Goal: Transaction & Acquisition: Purchase product/service

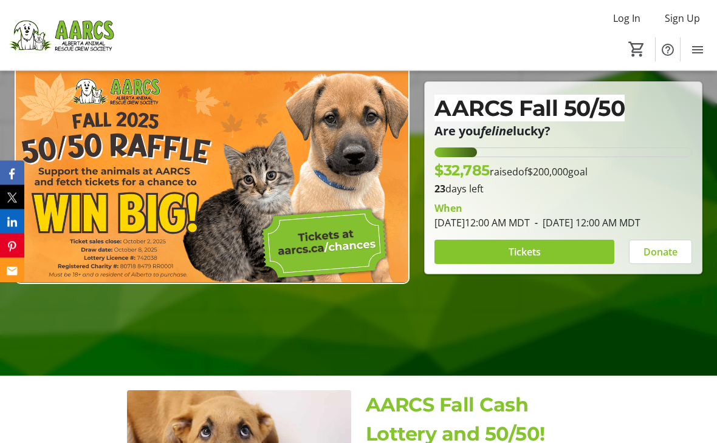
scroll to position [129, 0]
click at [513, 267] on span at bounding box center [524, 251] width 180 height 29
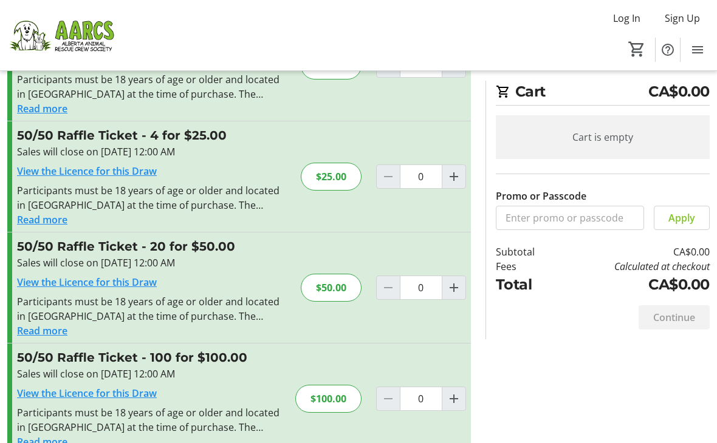
scroll to position [91, 0]
click at [454, 404] on mat-icon "Increment by one" at bounding box center [453, 398] width 15 height 15
type input "1"
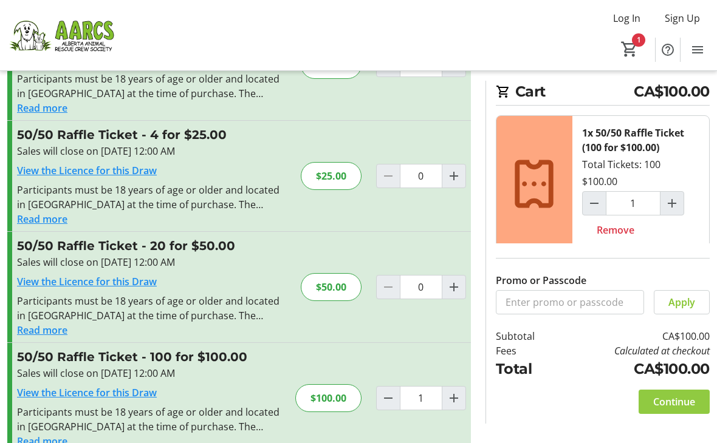
click at [673, 409] on span "Continue" at bounding box center [674, 402] width 42 height 15
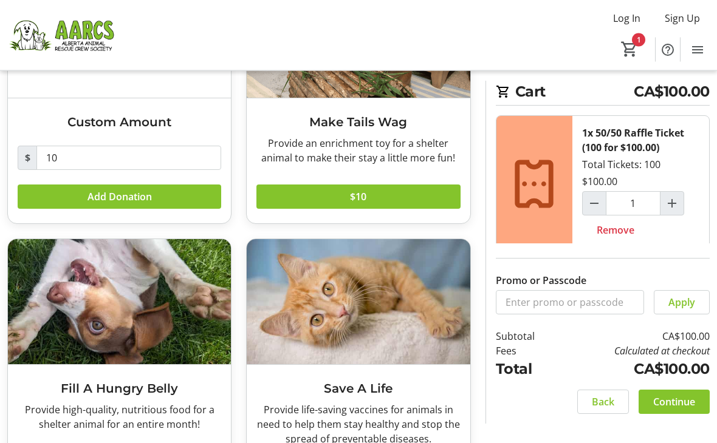
scroll to position [166, 0]
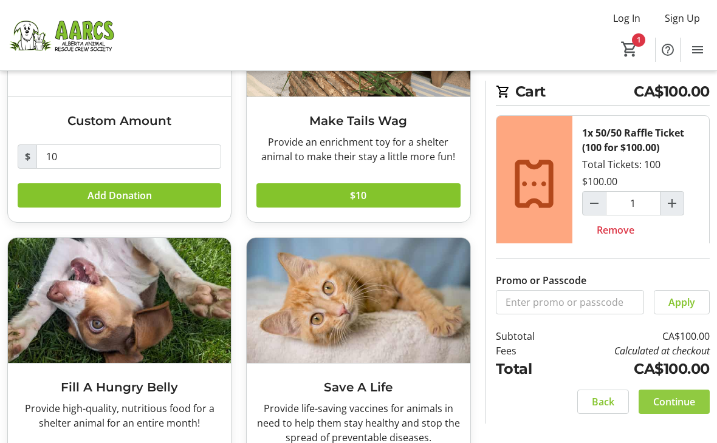
click at [678, 417] on span at bounding box center [673, 401] width 71 height 29
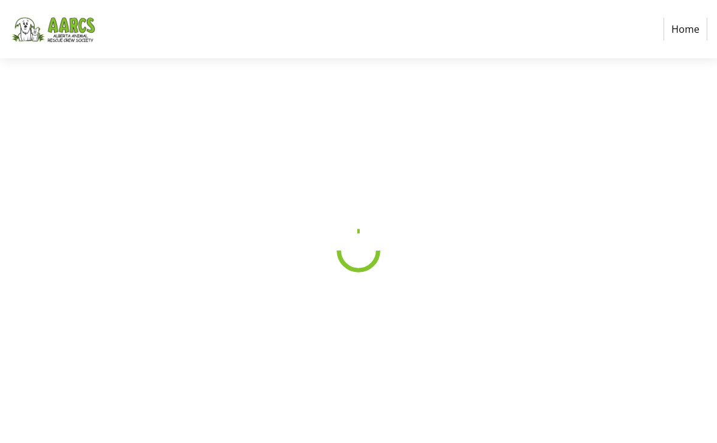
select select "CA"
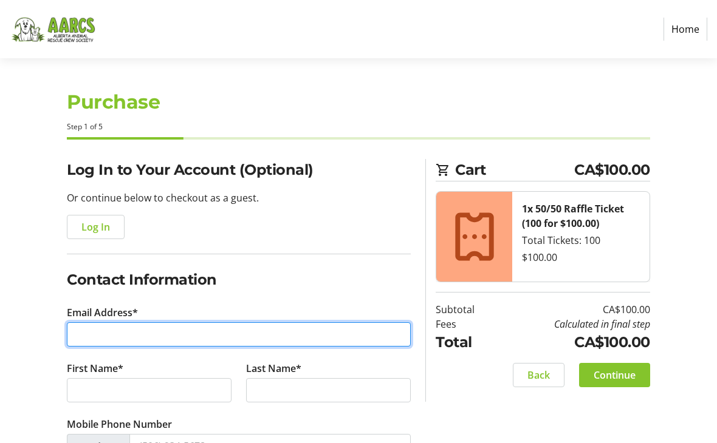
click at [103, 335] on input "Email Address*" at bounding box center [239, 334] width 344 height 24
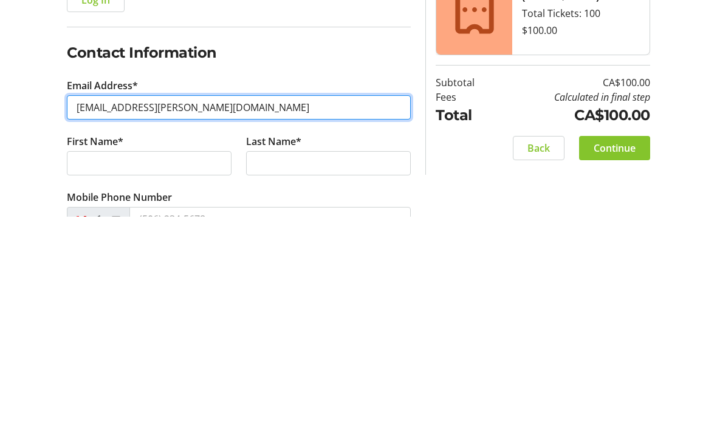
type input "[EMAIL_ADDRESS][PERSON_NAME][DOMAIN_NAME]"
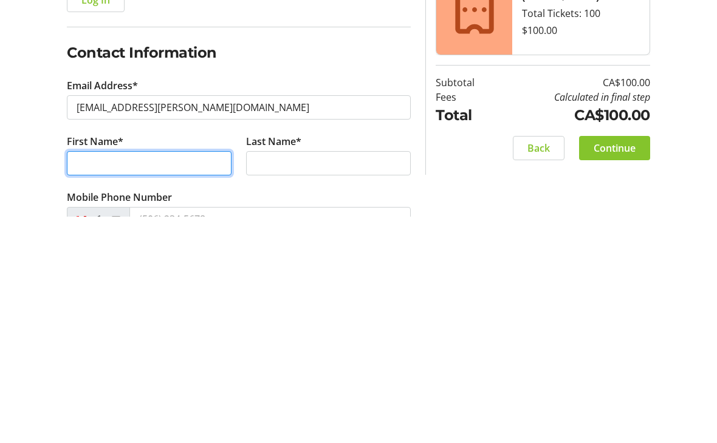
click at [94, 378] on input "First Name*" at bounding box center [149, 390] width 165 height 24
type input "[PERSON_NAME]"
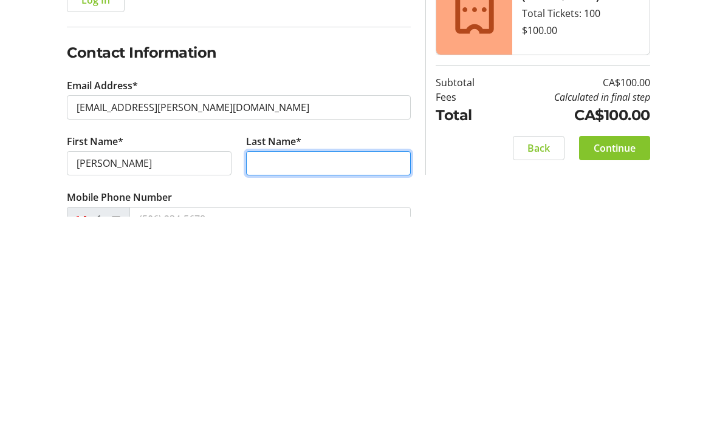
click at [268, 378] on input "Last Name*" at bounding box center [328, 390] width 165 height 24
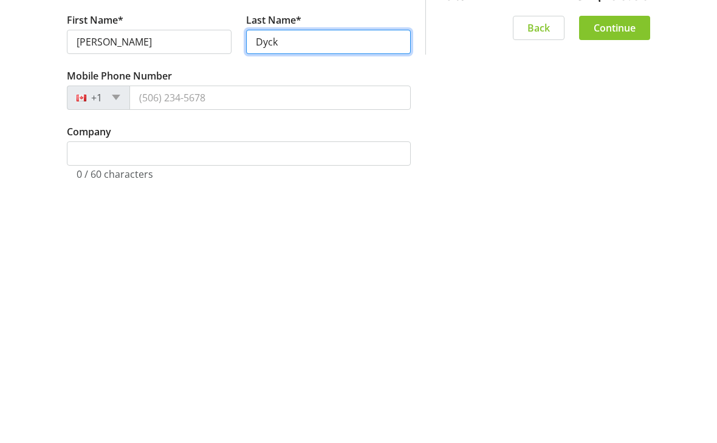
scroll to position [95, 0]
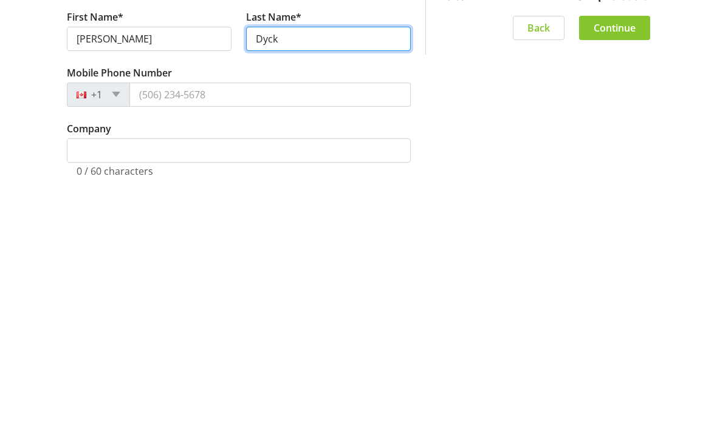
type input "Dyck"
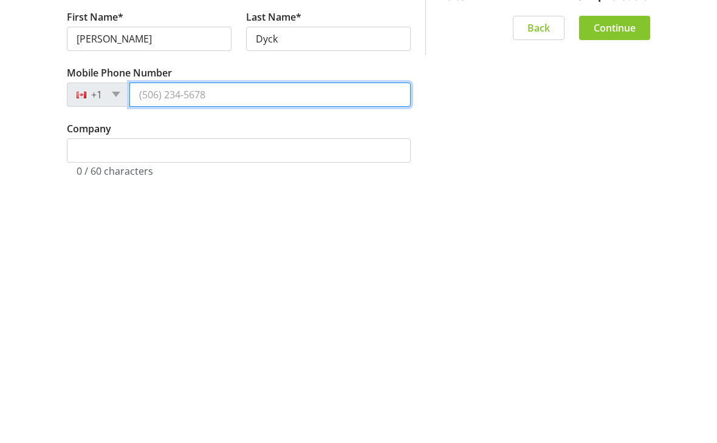
click at [171, 339] on input "Mobile Phone Number" at bounding box center [269, 351] width 281 height 24
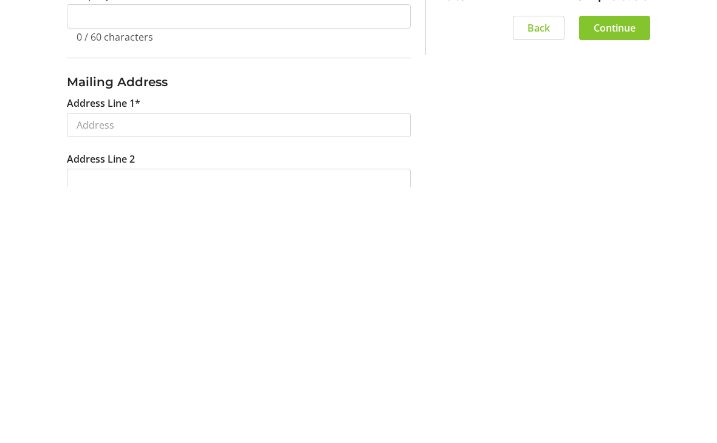
scroll to position [231, 0]
type input "[PHONE_NUMBER]"
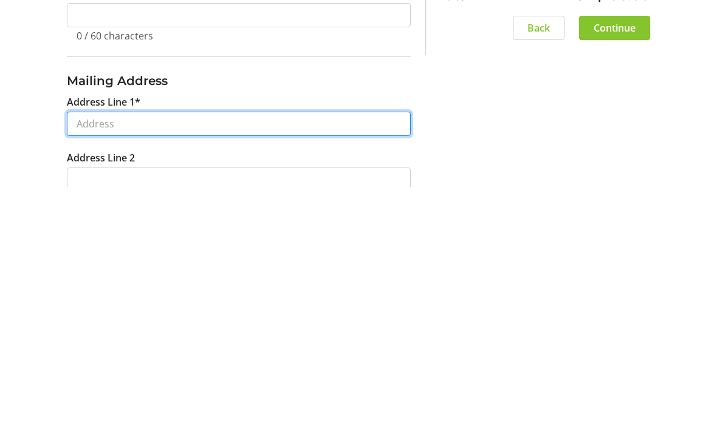
click at [98, 368] on input "Address Line 1*" at bounding box center [239, 380] width 344 height 24
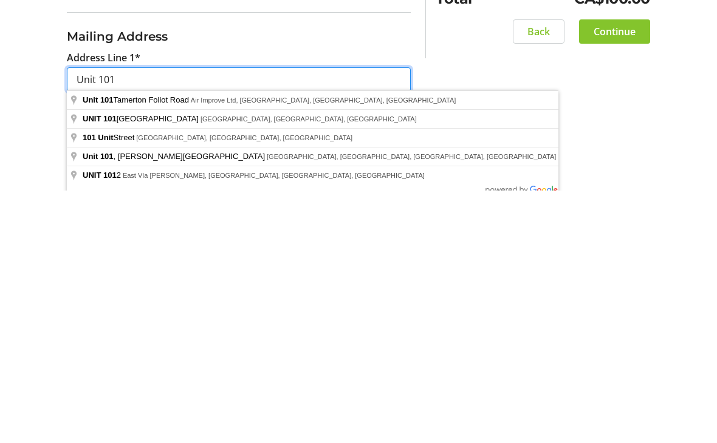
type input "Unit 101"
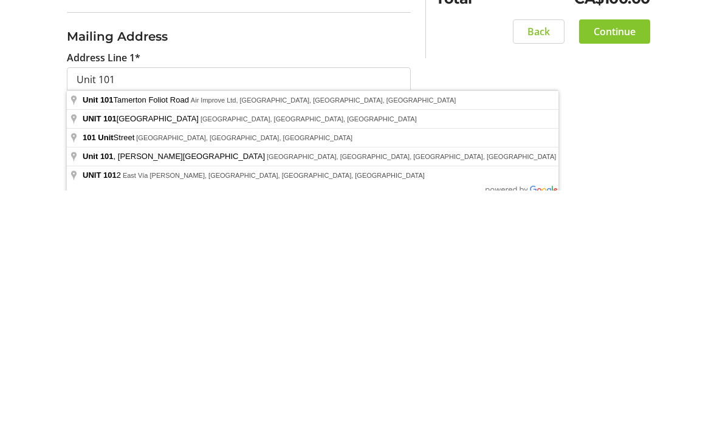
click at [499, 138] on div "Log In to Your Account (Optional) Or continue below to checkout as a guest. Log…" at bounding box center [358, 305] width 717 height 848
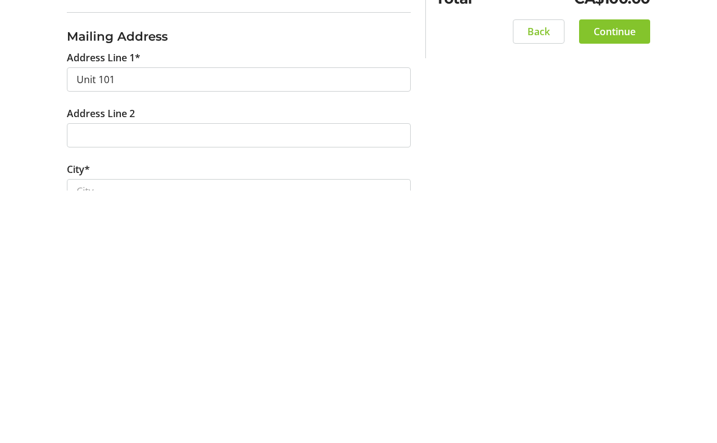
scroll to position [531, 0]
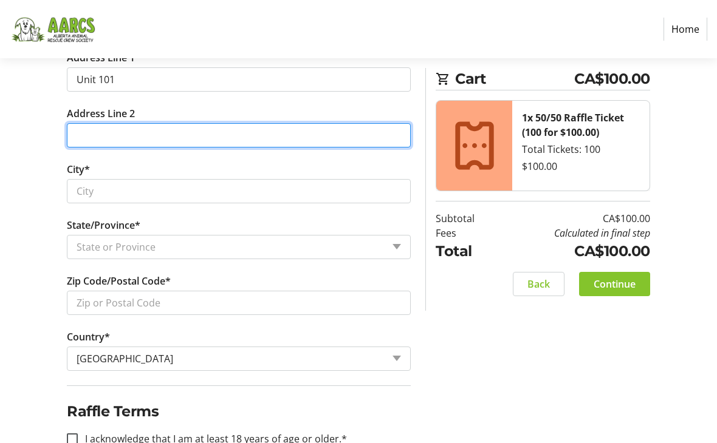
click at [95, 137] on input "Address Line 2" at bounding box center [239, 135] width 344 height 24
type input "[STREET_ADDRESS]"
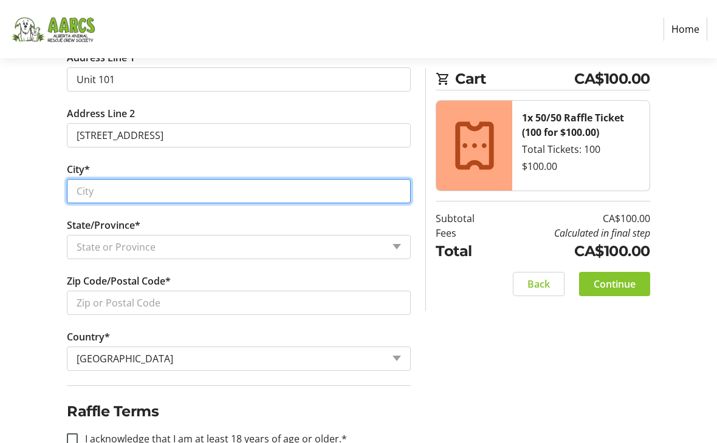
click at [98, 200] on input "City*" at bounding box center [239, 191] width 344 height 24
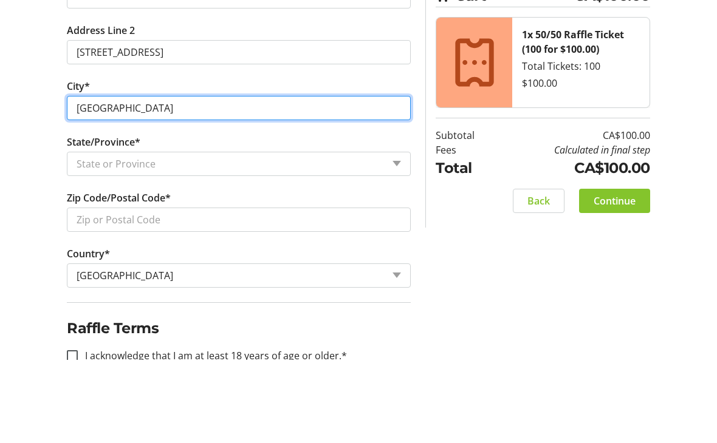
type input "[GEOGRAPHIC_DATA]"
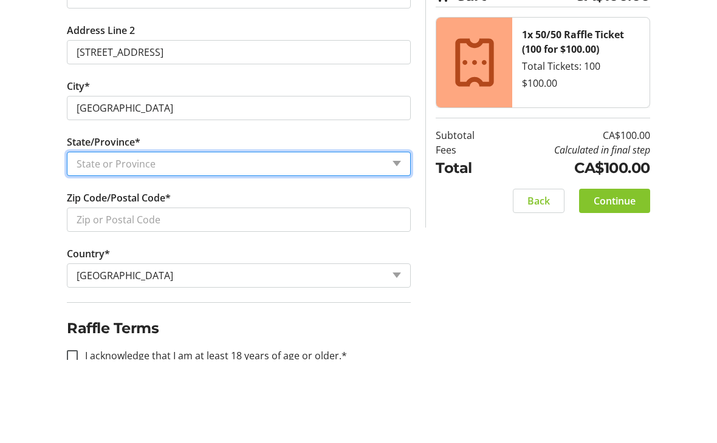
click at [398, 235] on select "State or Province State or Province [GEOGRAPHIC_DATA] [GEOGRAPHIC_DATA] [GEOGRA…" at bounding box center [239, 247] width 344 height 24
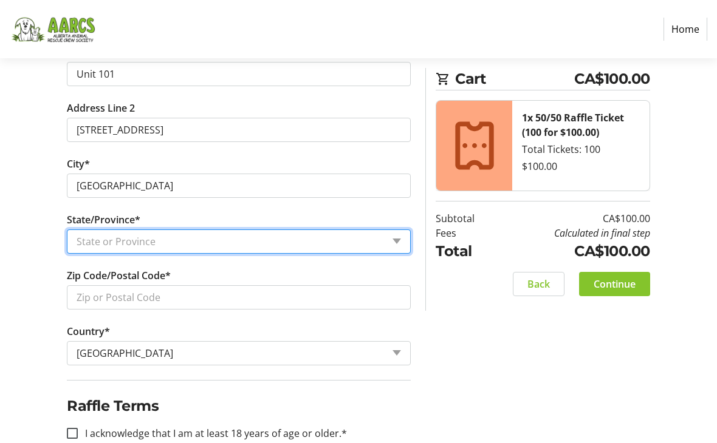
select select "AB"
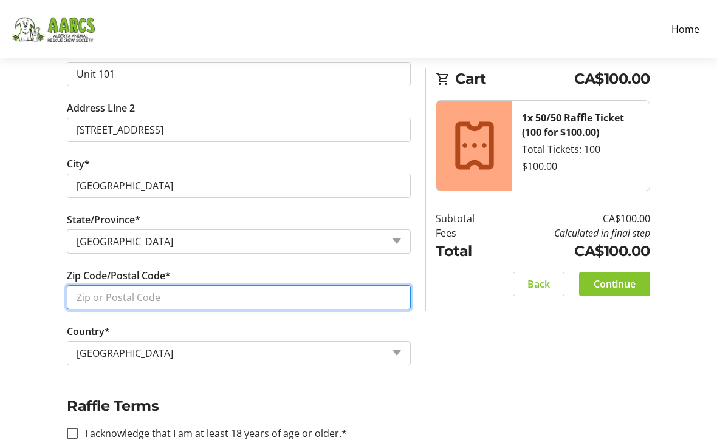
click at [138, 305] on input "Zip Code/Postal Code*" at bounding box center [239, 297] width 344 height 24
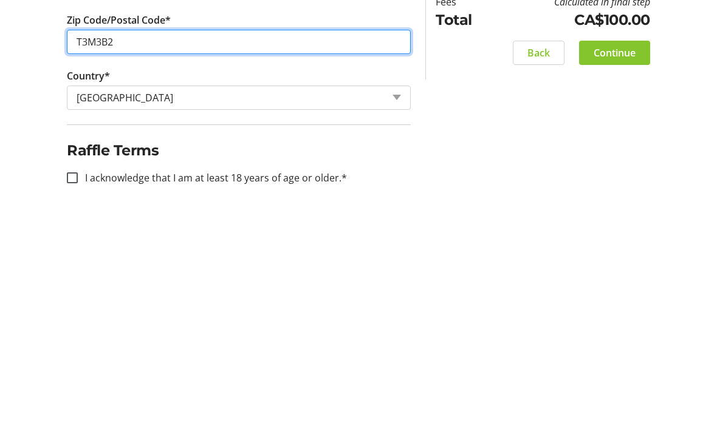
scroll to position [562, 0]
type input "T3M3B2"
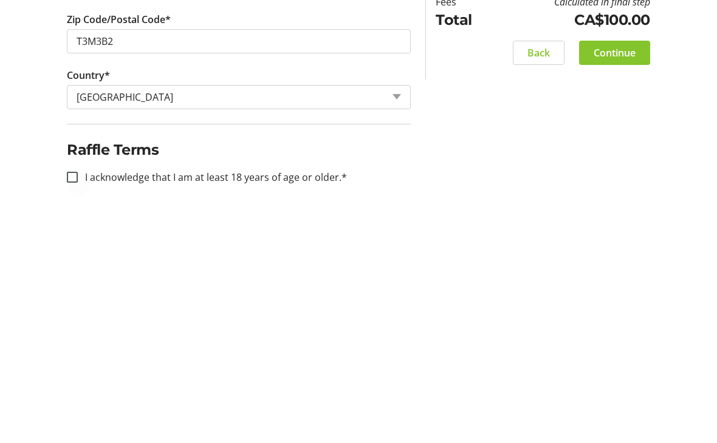
click at [78, 394] on div at bounding box center [72, 408] width 29 height 29
checkbox input "true"
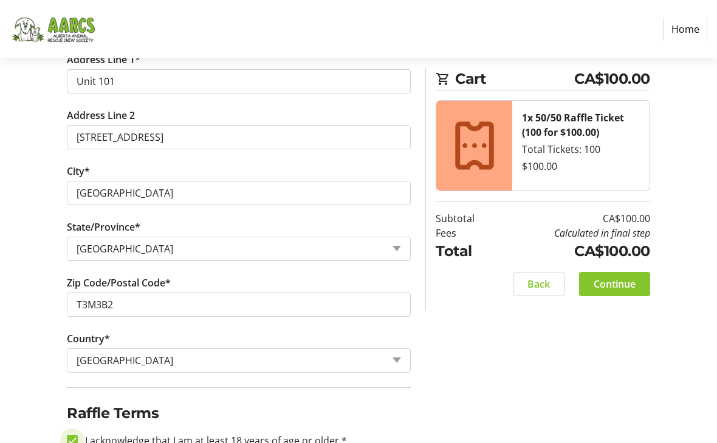
scroll to position [537, 0]
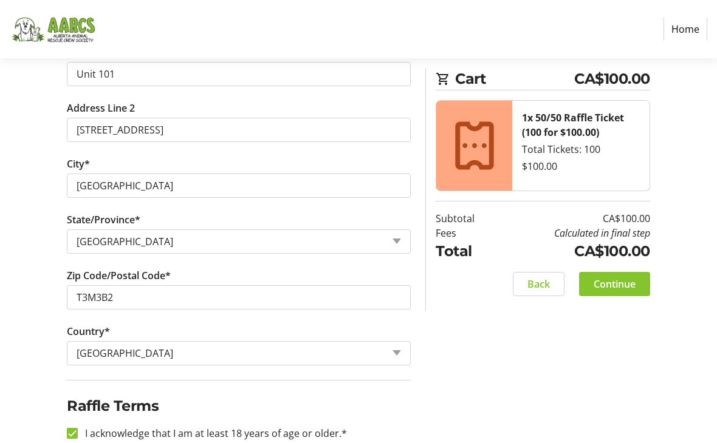
click at [613, 284] on span "Continue" at bounding box center [614, 284] width 42 height 15
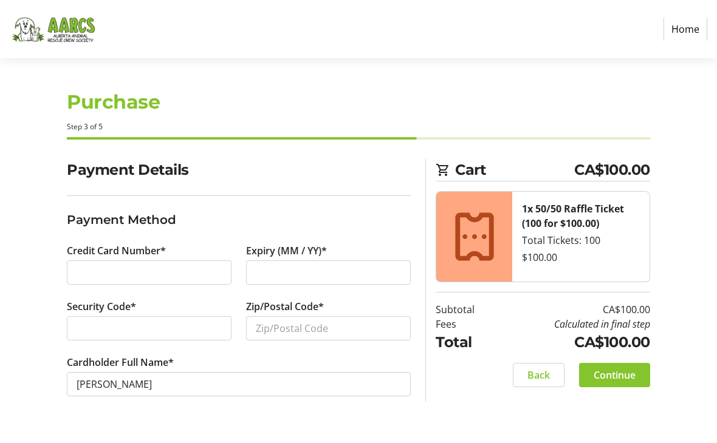
click at [118, 264] on div at bounding box center [149, 273] width 165 height 24
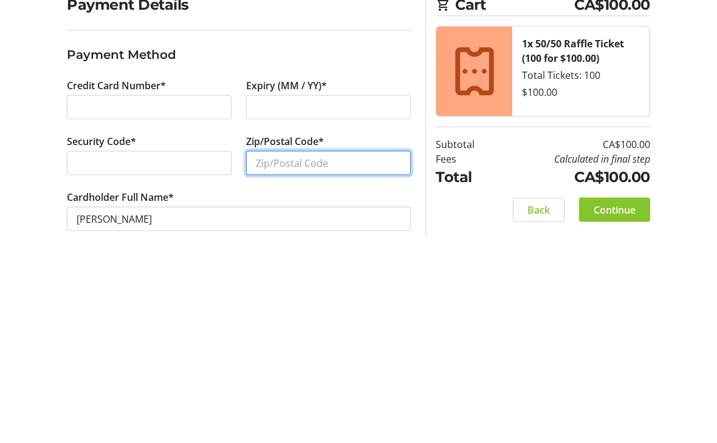
click at [278, 316] on input "Zip/Postal Code*" at bounding box center [328, 328] width 165 height 24
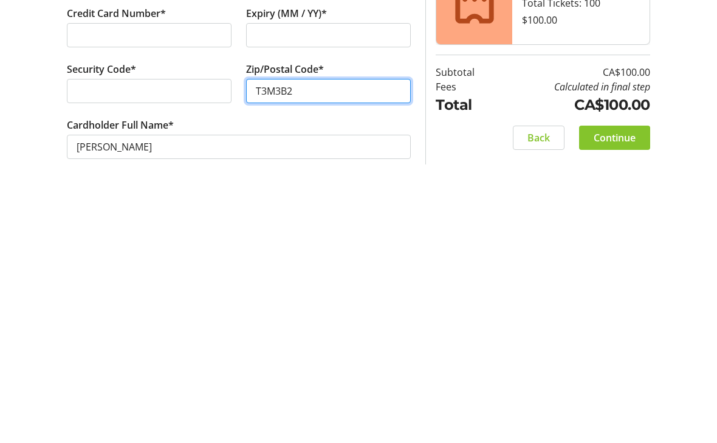
scroll to position [25, 0]
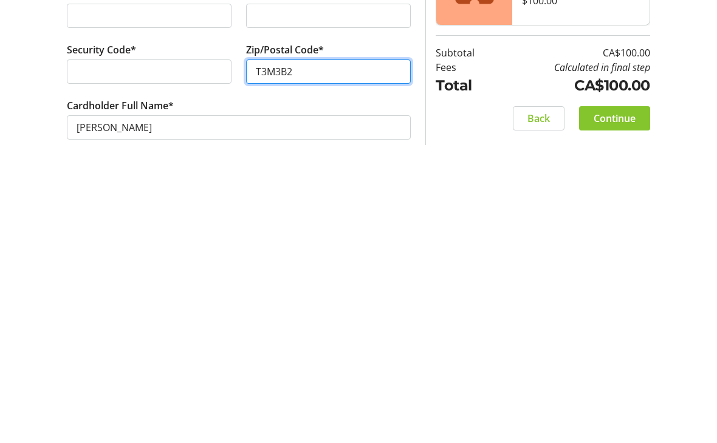
type input "T3M3B2"
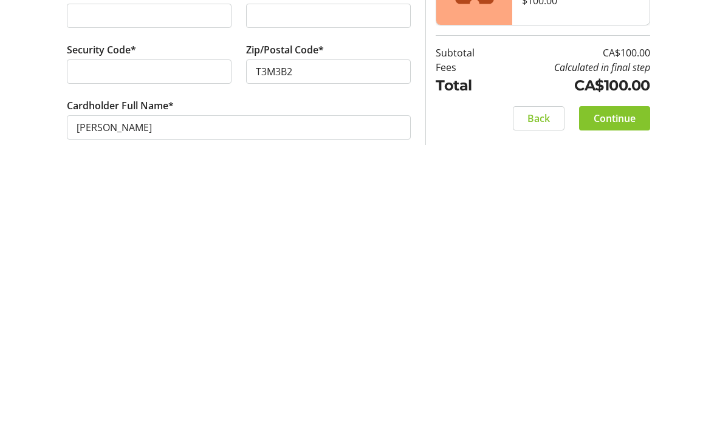
click at [616, 368] on span "Continue" at bounding box center [614, 375] width 42 height 15
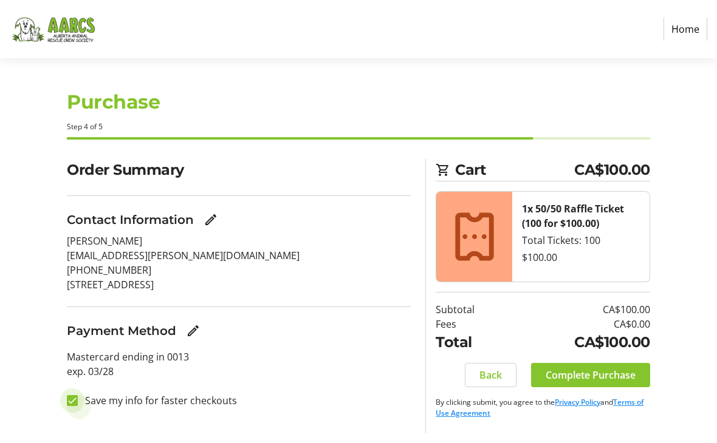
click at [77, 395] on input "Save my info for faster checkouts" at bounding box center [72, 400] width 11 height 11
checkbox input "false"
click at [596, 361] on span at bounding box center [590, 375] width 119 height 29
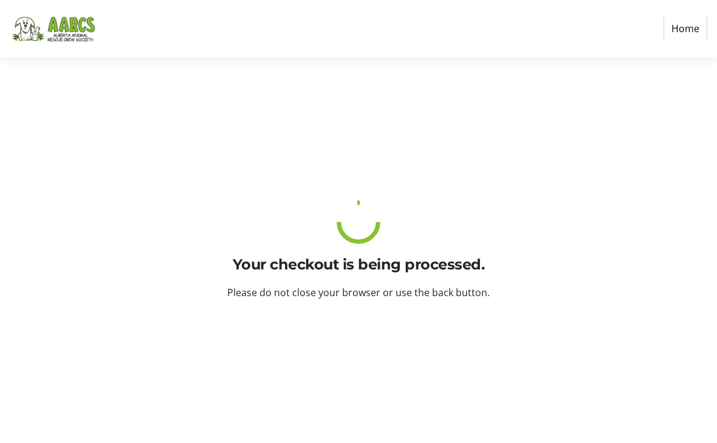
click at [591, 348] on div "Your checkout is being processed. Please do not close your browser or use the b…" at bounding box center [358, 250] width 717 height 385
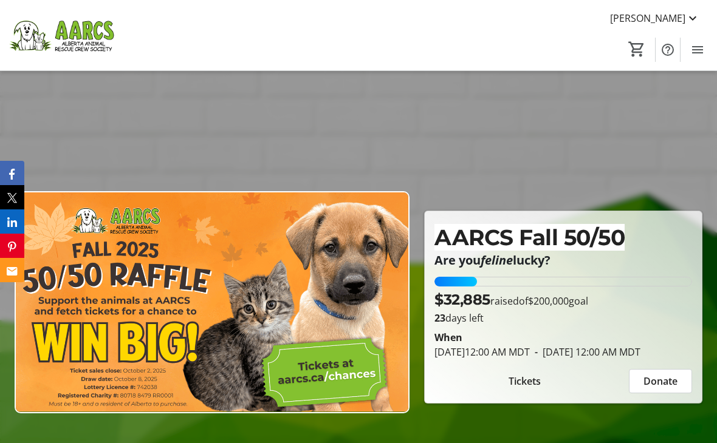
click at [689, 14] on mat-icon at bounding box center [692, 18] width 15 height 15
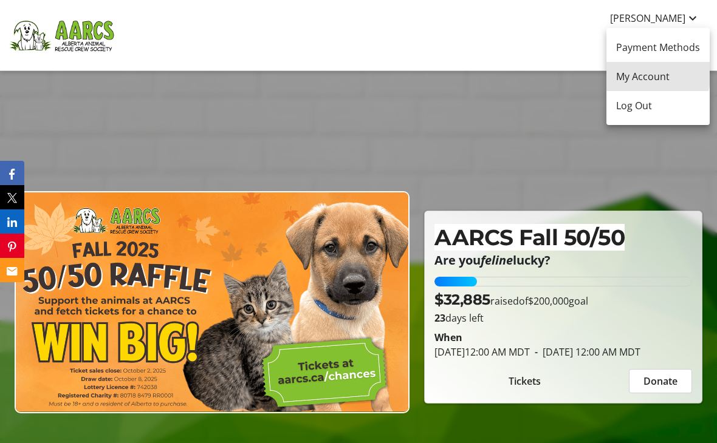
click at [646, 73] on span "My Account" at bounding box center [658, 76] width 84 height 15
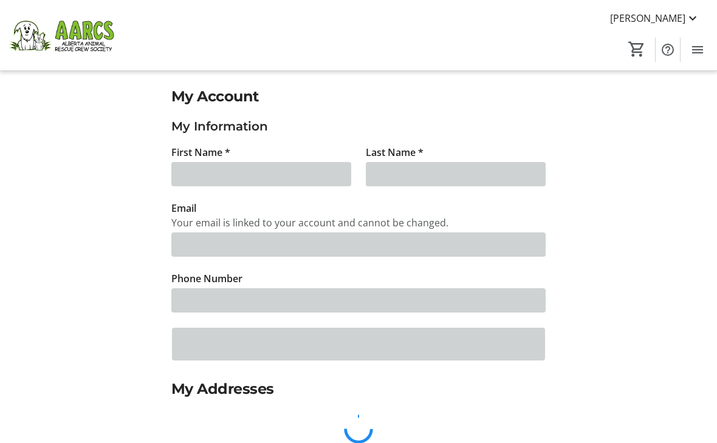
type input "[PERSON_NAME]"
type input "Dyck"
type input "[EMAIL_ADDRESS][PERSON_NAME][DOMAIN_NAME]"
type input "[PHONE_NUMBER]"
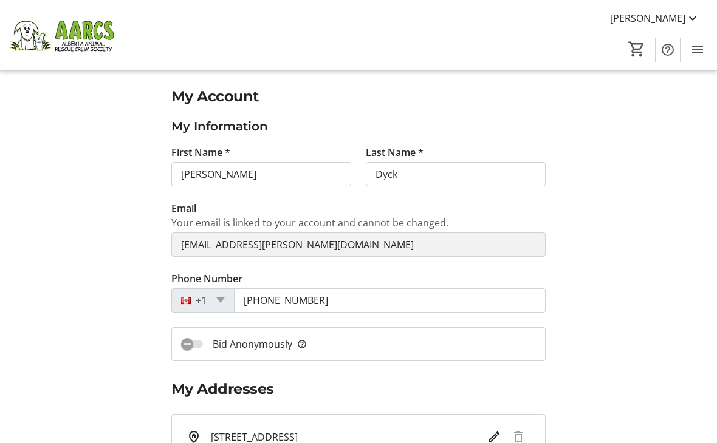
click at [690, 13] on mat-icon at bounding box center [692, 18] width 15 height 15
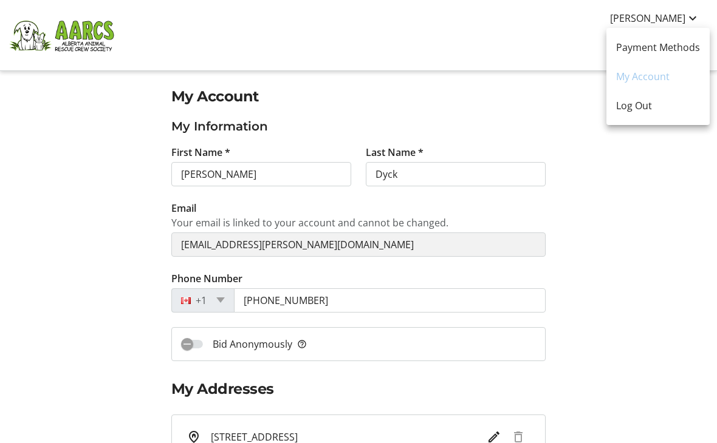
click at [641, 105] on span "Log Out" at bounding box center [658, 105] width 84 height 15
